Goal: Task Accomplishment & Management: Manage account settings

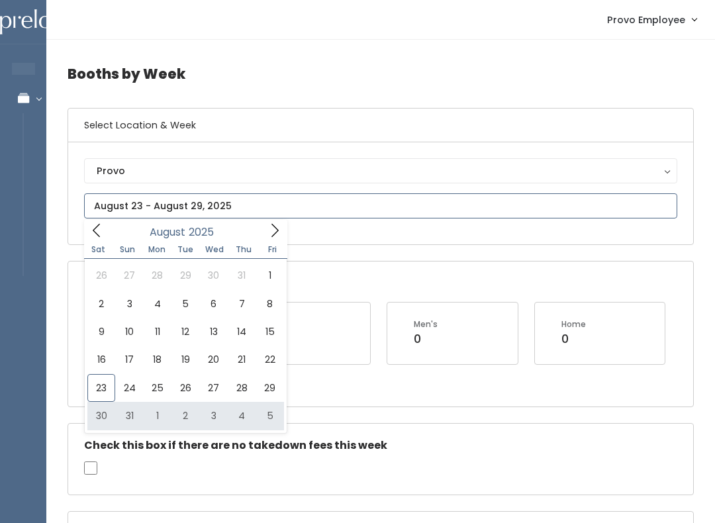
type input "[DATE] to [DATE]"
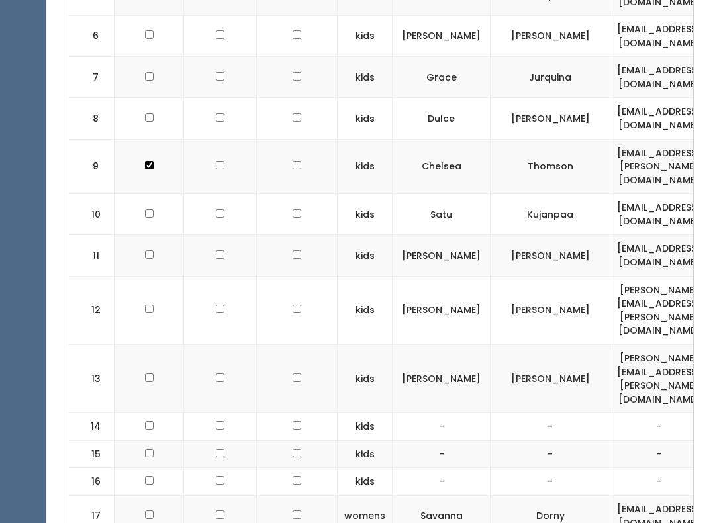
scroll to position [706, 0]
click at [146, 287] on td at bounding box center [148, 311] width 69 height 68
checkbox input "true"
click at [147, 345] on td at bounding box center [148, 379] width 69 height 68
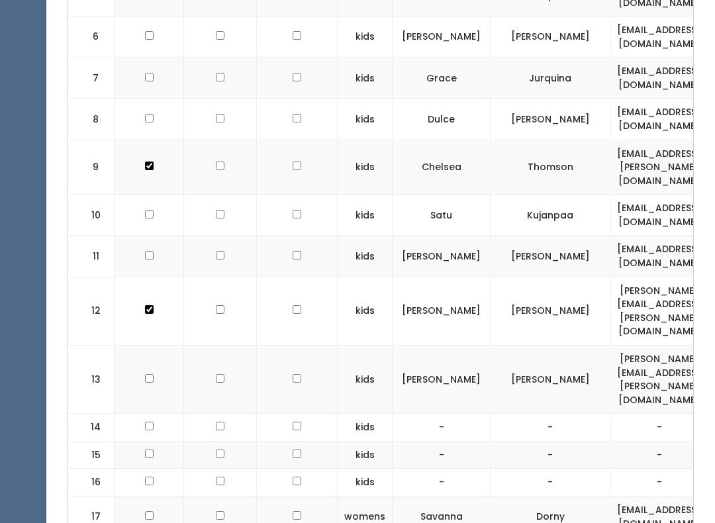
click at [157, 345] on td at bounding box center [148, 379] width 69 height 68
click at [154, 345] on td at bounding box center [148, 379] width 69 height 68
checkbox input "true"
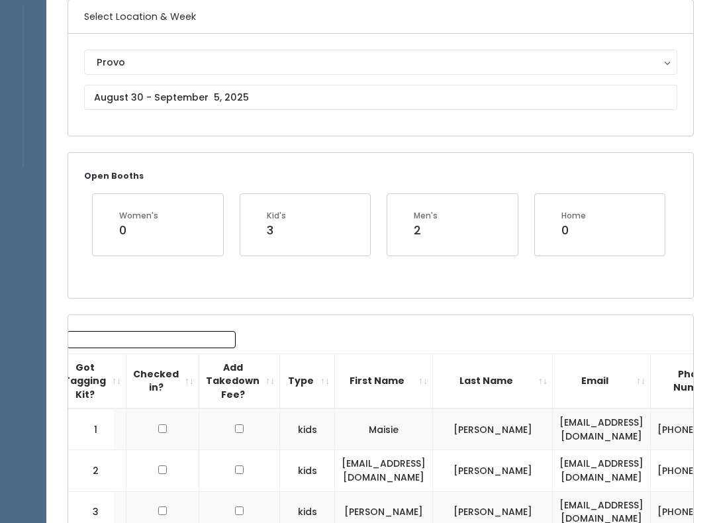
scroll to position [0, 0]
